Goal: Task Accomplishment & Management: Manage account settings

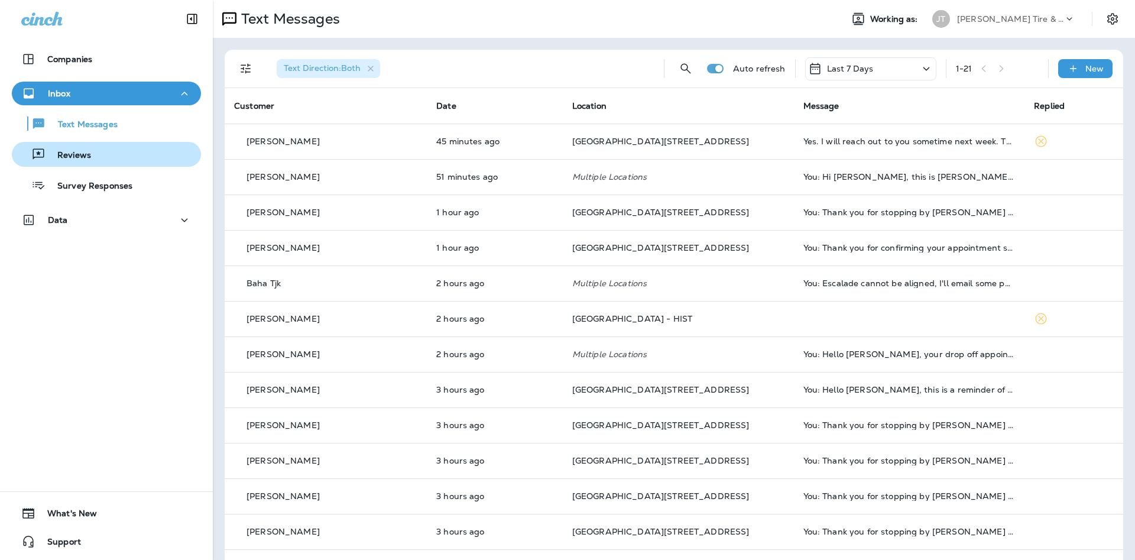
click at [167, 154] on div "Reviews" at bounding box center [107, 154] width 180 height 18
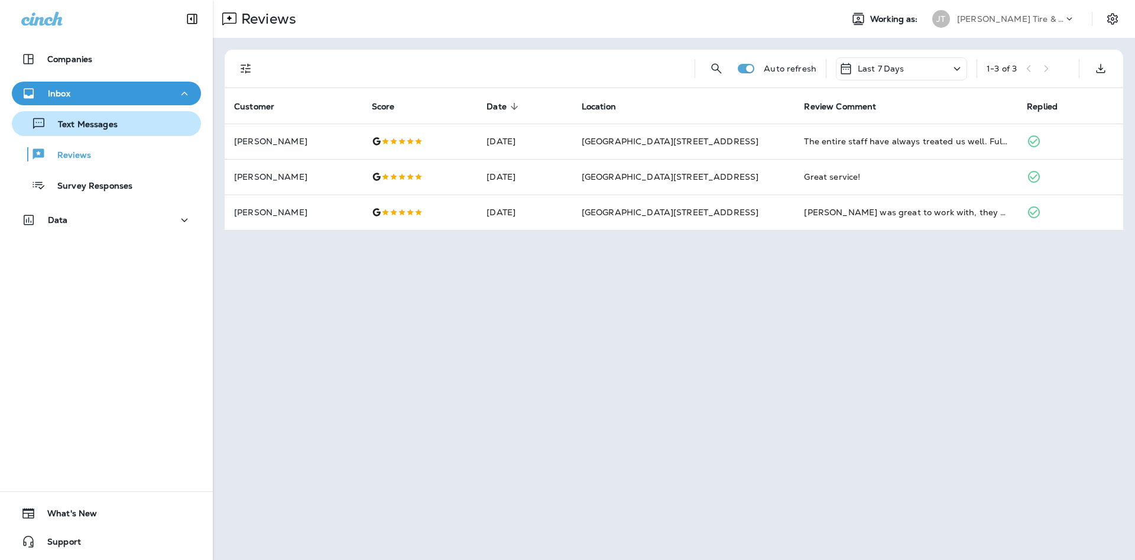
click at [147, 124] on div "Text Messages" at bounding box center [107, 124] width 180 height 18
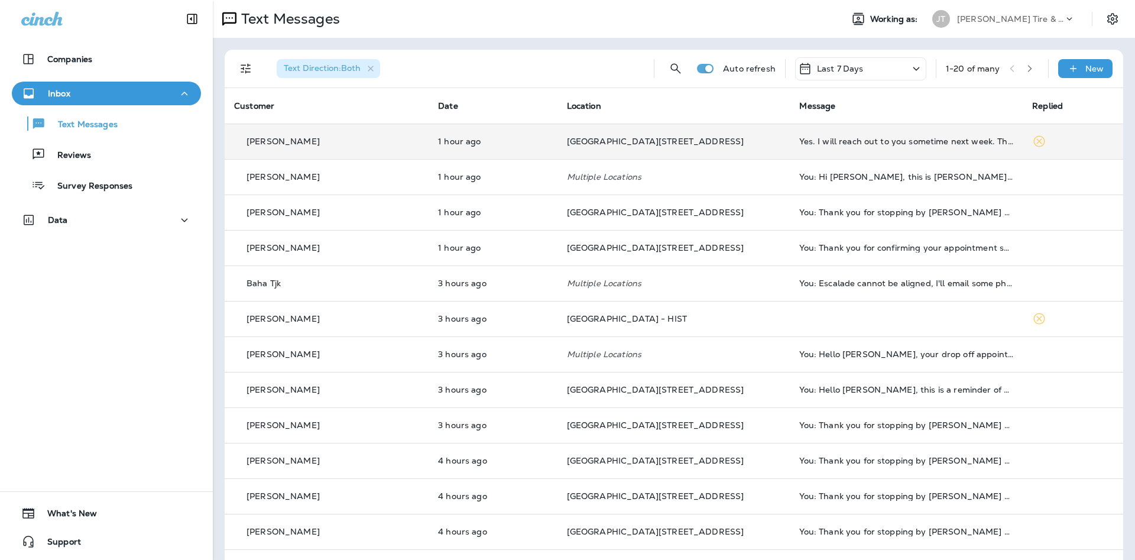
click at [582, 149] on td "[GEOGRAPHIC_DATA][STREET_ADDRESS]" at bounding box center [673, 141] width 233 height 35
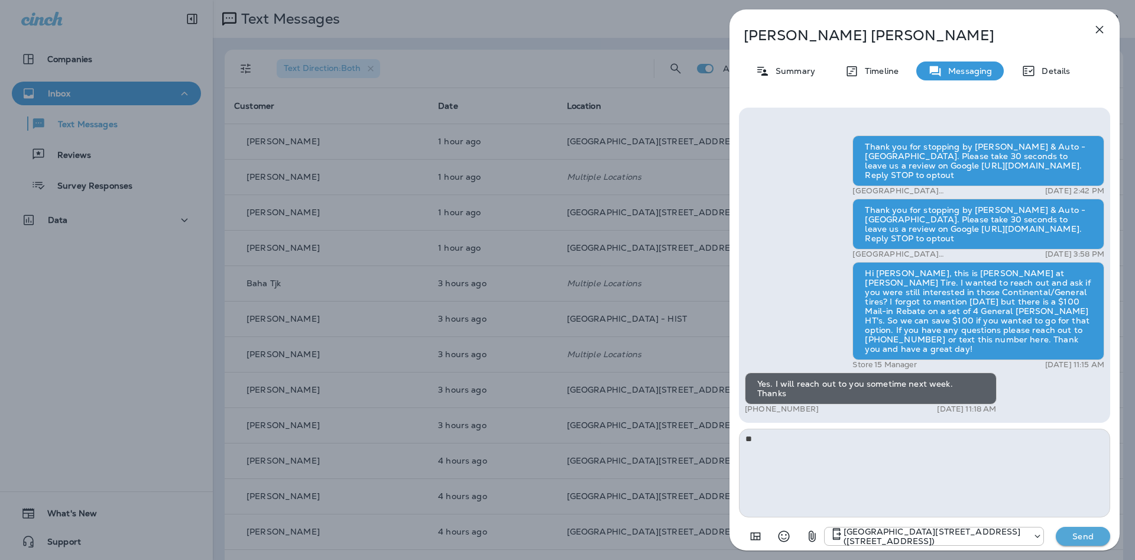
type textarea "*"
click at [1096, 34] on icon "button" at bounding box center [1099, 29] width 14 height 14
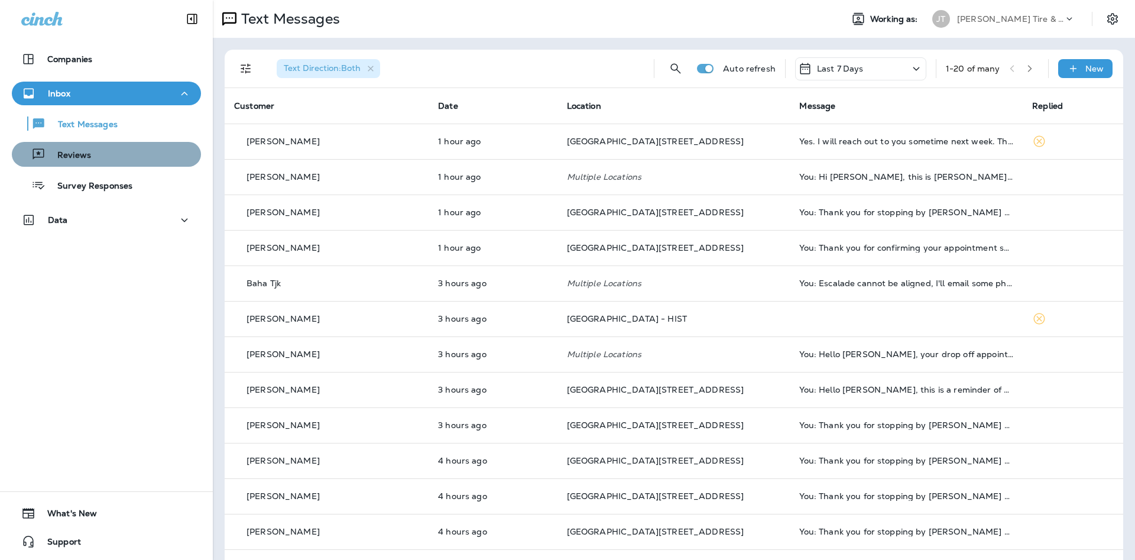
click at [139, 164] on button "Reviews" at bounding box center [106, 154] width 189 height 25
